Goal: Information Seeking & Learning: Learn about a topic

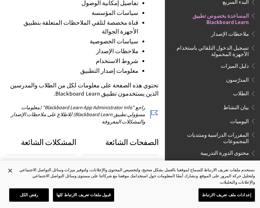
scroll to position [226, 0]
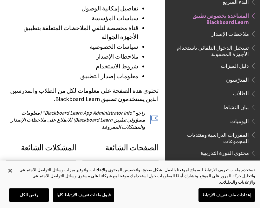
click at [205, 36] on span "ملاحظات الإصدار" at bounding box center [214, 34] width 84 height 11
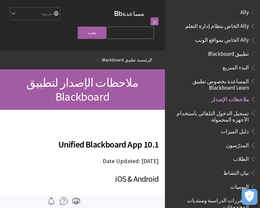
scroll to position [83, 0]
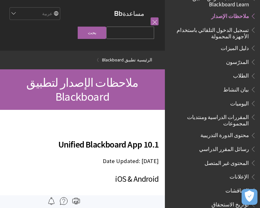
click at [215, 6] on span "المساعدة بخصوص تطبيق Blackboard Learn" at bounding box center [211, 0] width 76 height 15
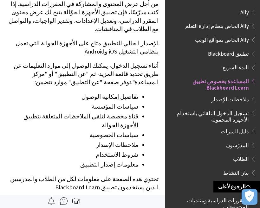
click at [187, 113] on span "تسجيل الدخول التلقائي باستخدام الأجهزة المحمولة" at bounding box center [211, 115] width 76 height 15
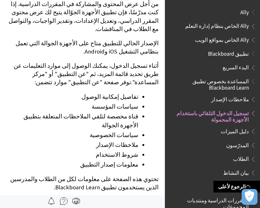
click at [194, 116] on span "تسجيل الدخول التلقائي باستخدام الأجهزة المحمولة" at bounding box center [211, 115] width 76 height 15
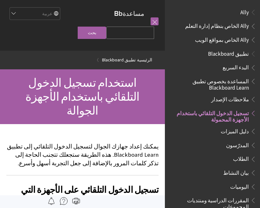
scroll to position [97, 0]
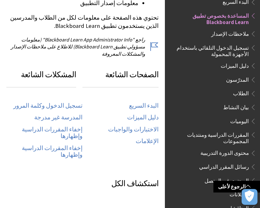
scroll to position [299, 0]
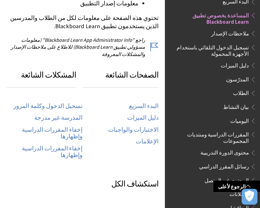
click at [76, 103] on link "تسجيل الدخول وكلمة المرور" at bounding box center [47, 106] width 69 height 7
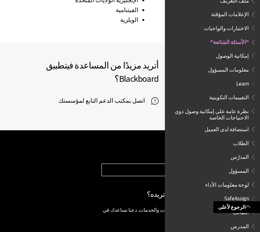
scroll to position [1091, 0]
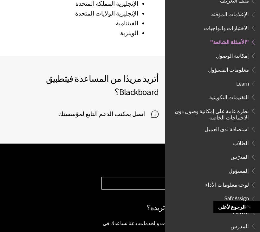
click at [147, 177] on select "Choose your product... Ally تطبيق Blackboard Blackboard Data Collaborate Commun…" at bounding box center [178, 183] width 152 height 12
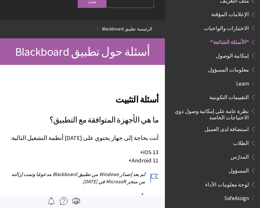
scroll to position [0, 0]
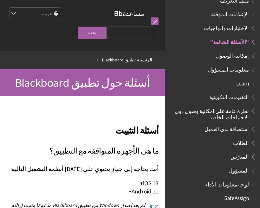
click at [138, 39] on input "Search Query" at bounding box center [130, 33] width 48 height 12
type input "ا"
click at [221, 78] on span "Learn" at bounding box center [213, 83] width 88 height 11
click at [233, 50] on span "إمكانية الوصول" at bounding box center [214, 55] width 84 height 11
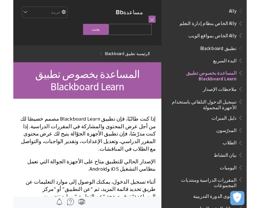
scroll to position [66, 0]
